Goal: Understand process/instructions

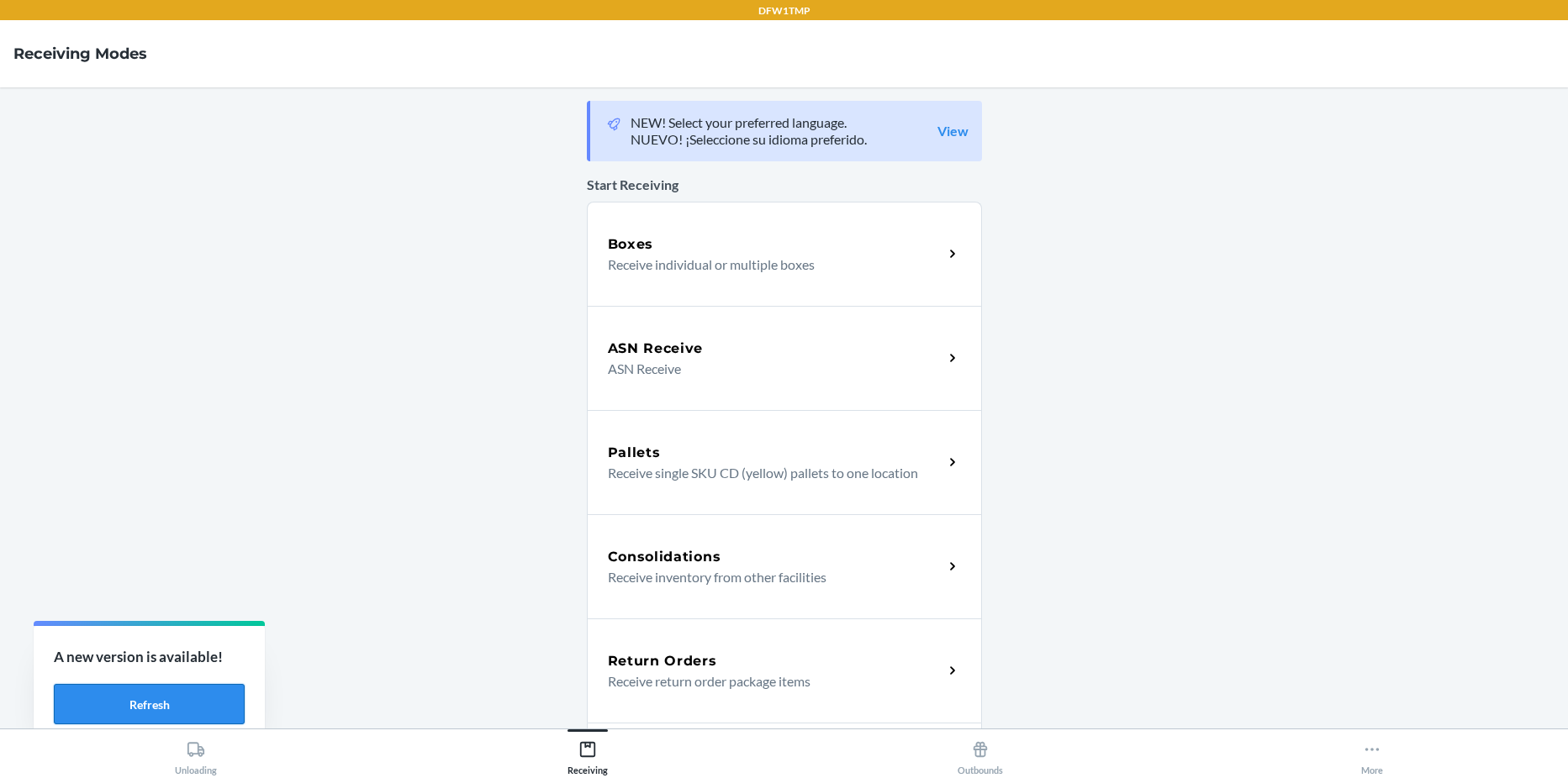
click at [70, 706] on button "Refresh" at bounding box center [149, 704] width 191 height 40
click at [71, 706] on button "Refresh" at bounding box center [149, 704] width 191 height 40
click at [71, 707] on button "Refresh" at bounding box center [149, 704] width 191 height 40
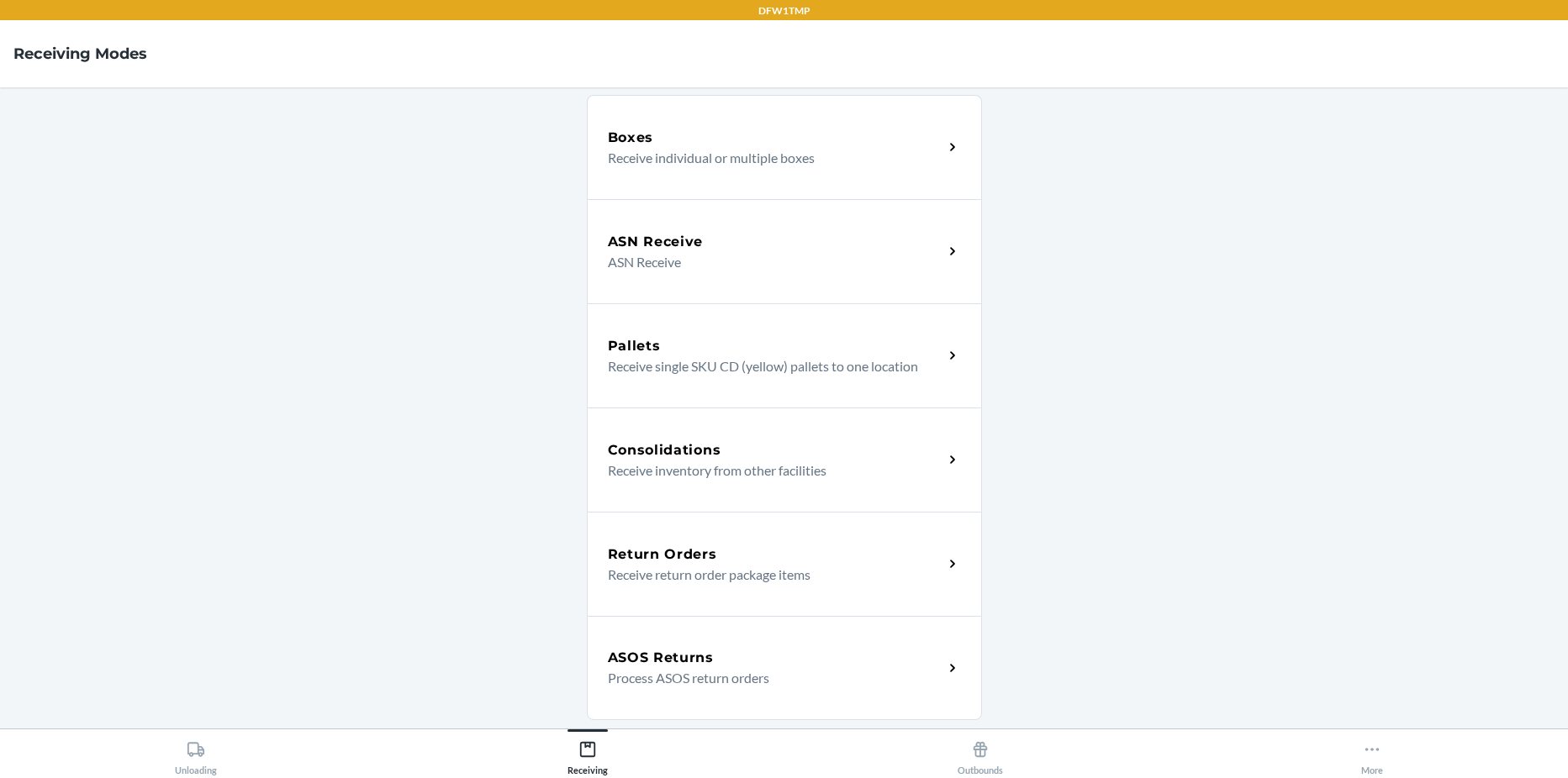
scroll to position [252, 0]
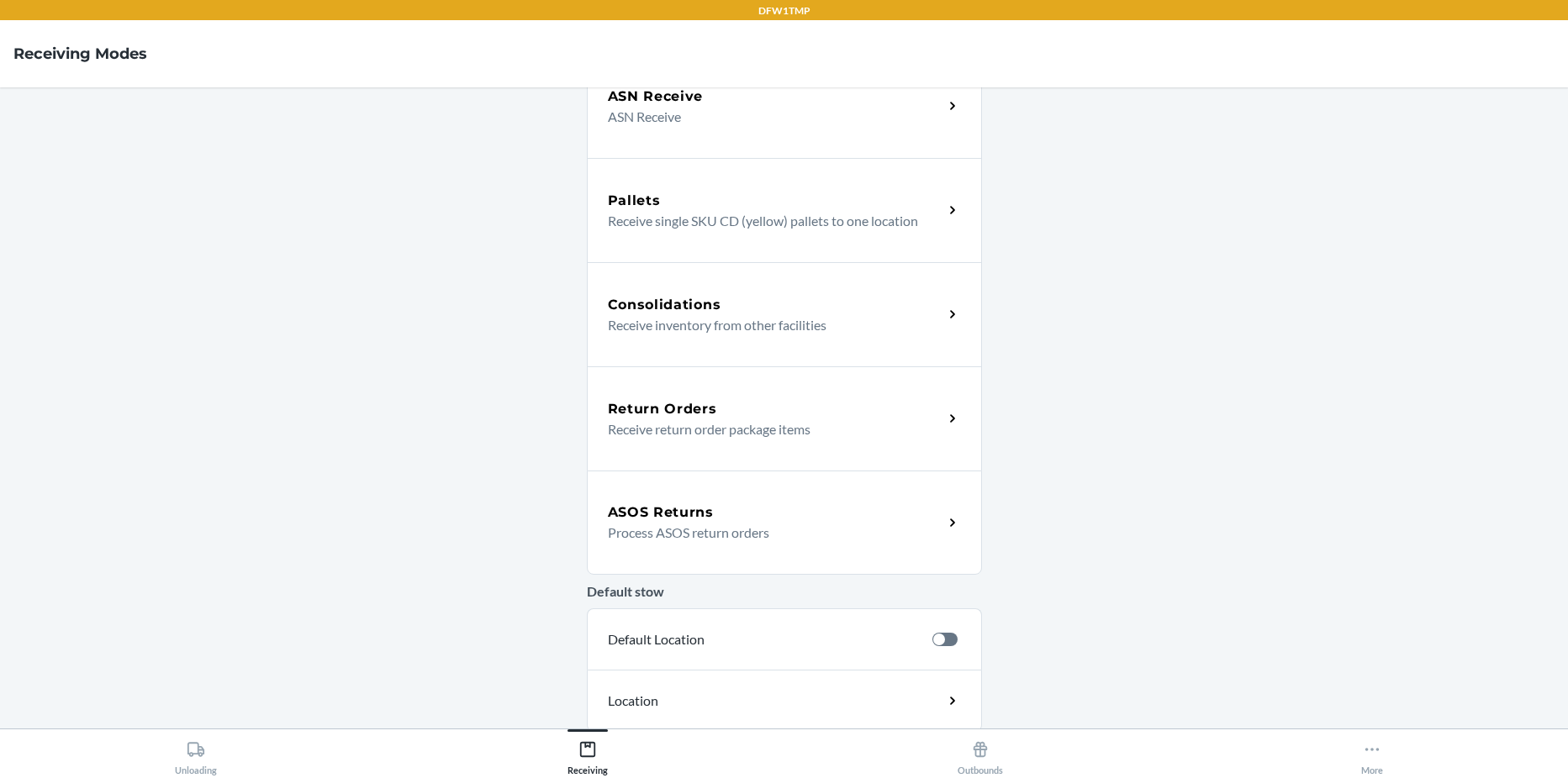
click at [678, 535] on p "Process ASOS return orders" at bounding box center [769, 532] width 322 height 20
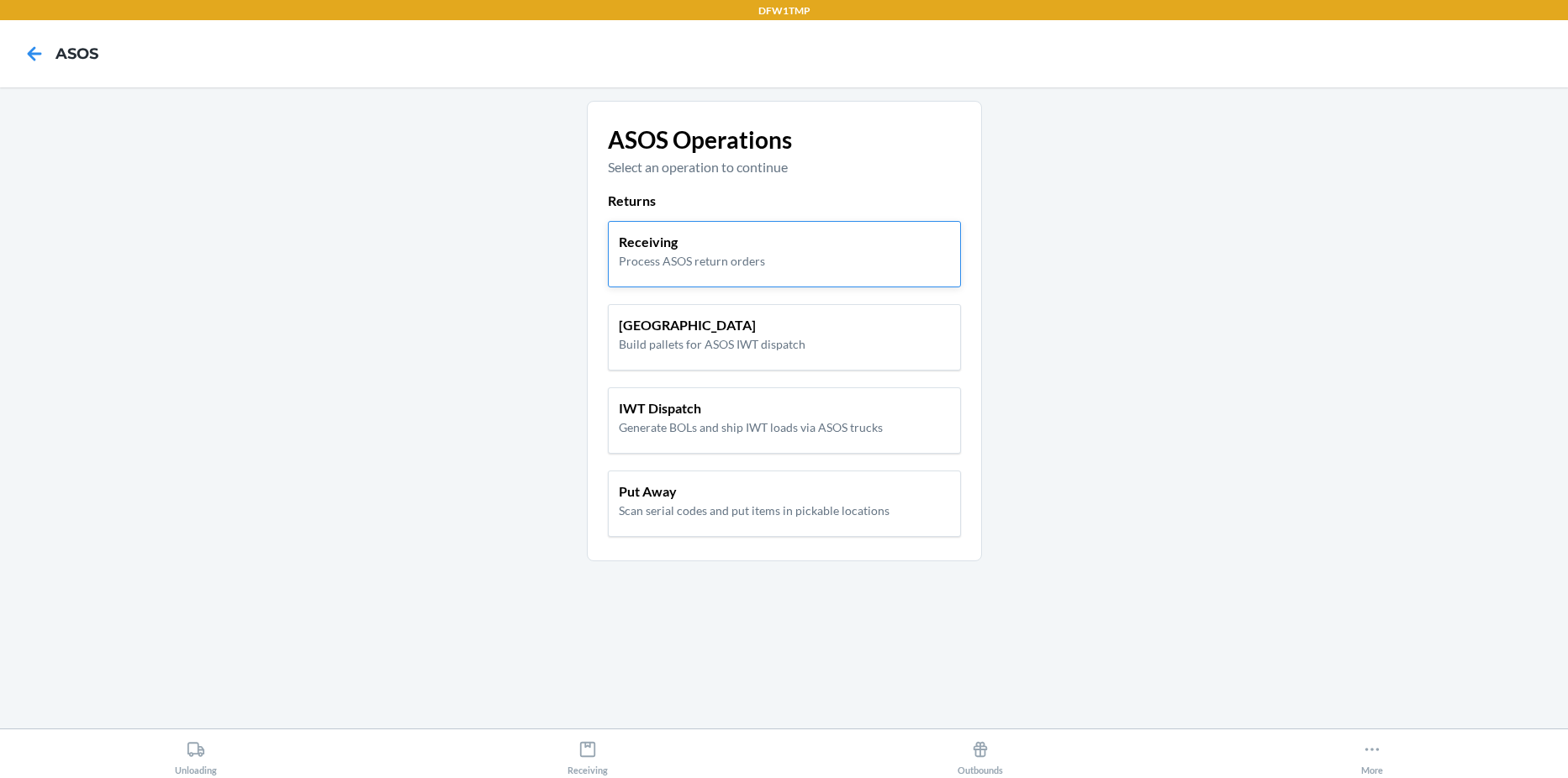
click at [684, 276] on div "Receiving Process ASOS return orders" at bounding box center [785, 254] width 353 height 67
